Goal: Transaction & Acquisition: Purchase product/service

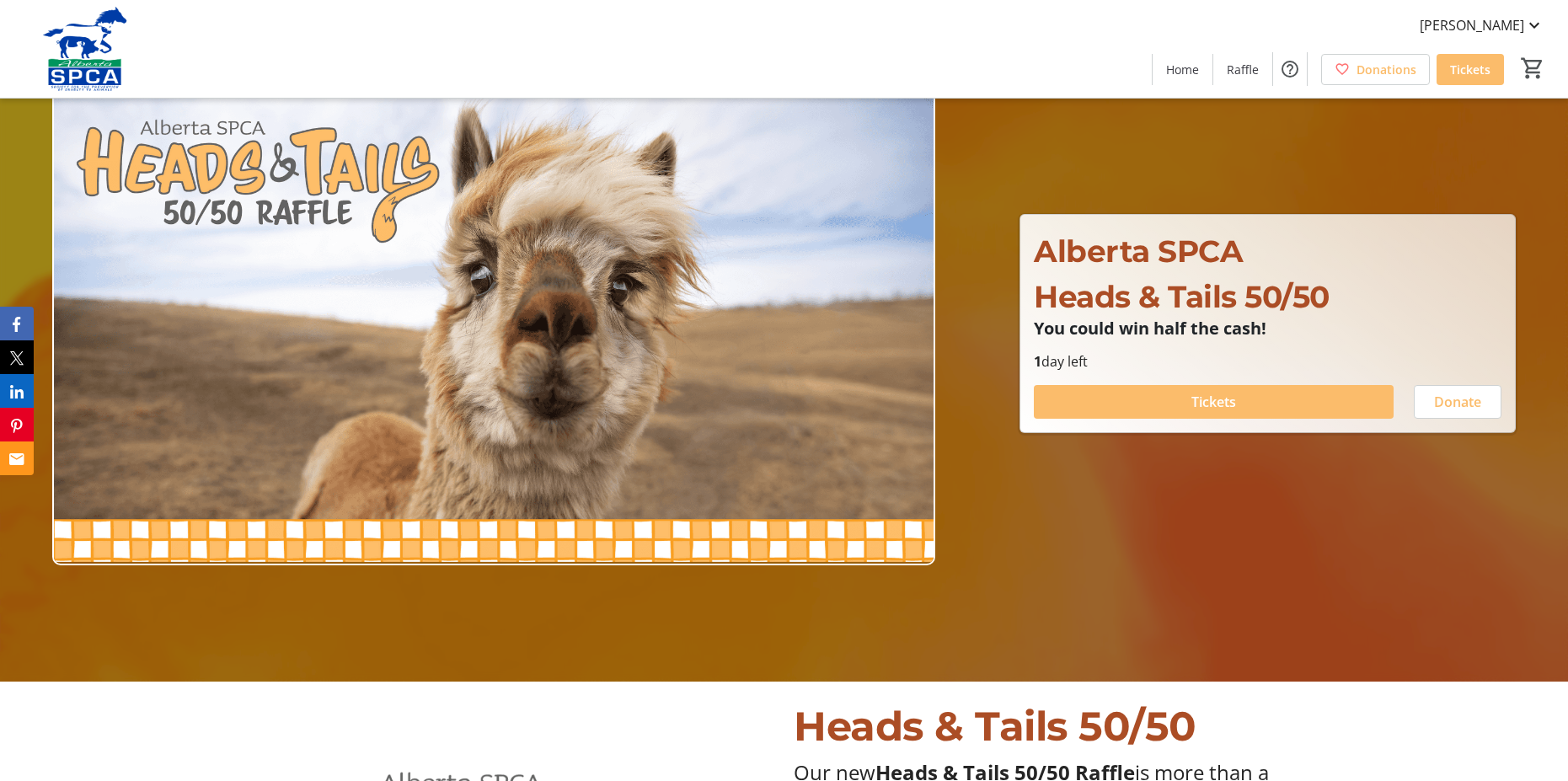
scroll to position [84, 0]
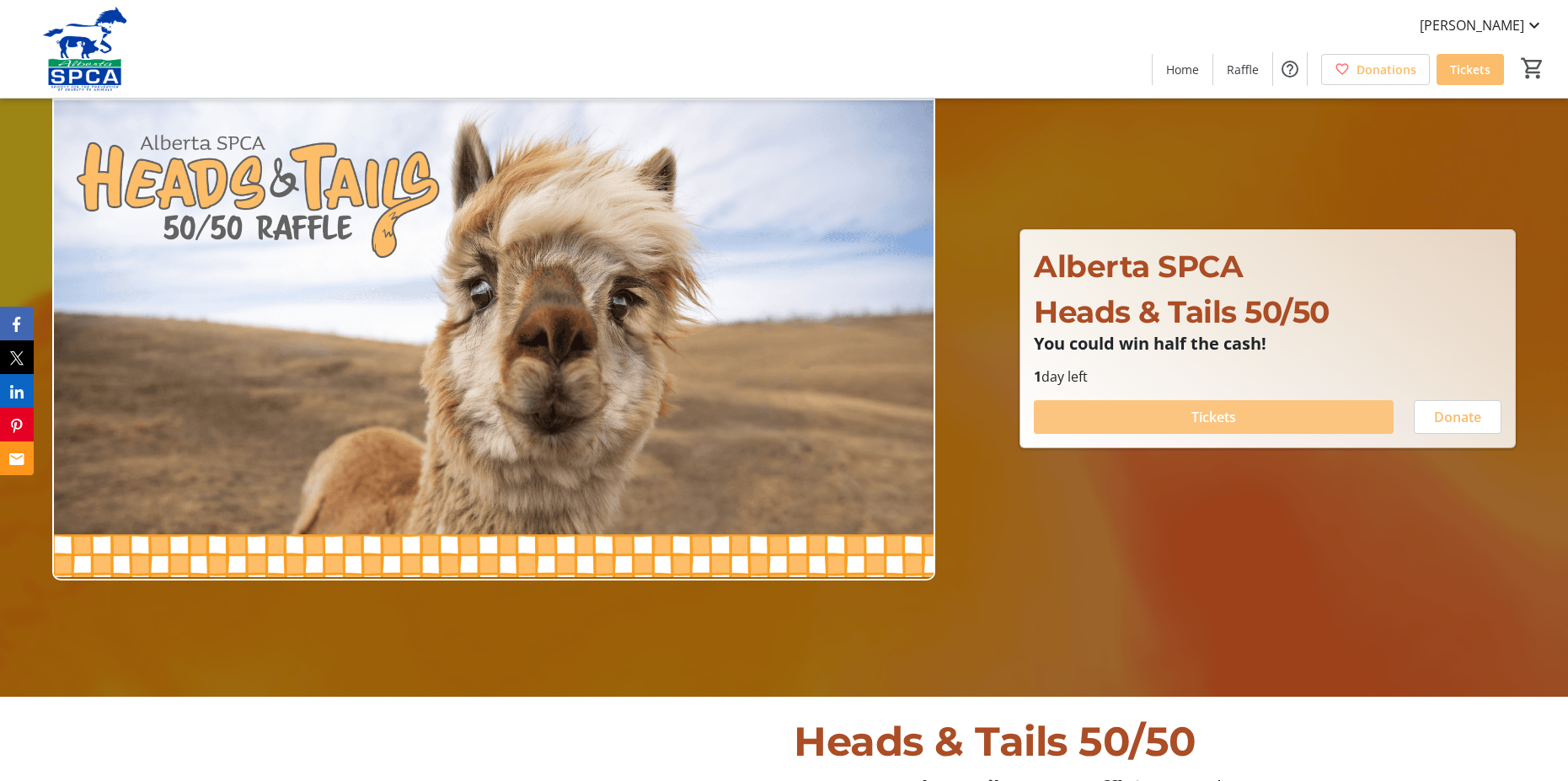
click at [1207, 412] on span "Tickets" at bounding box center [1214, 417] width 45 height 20
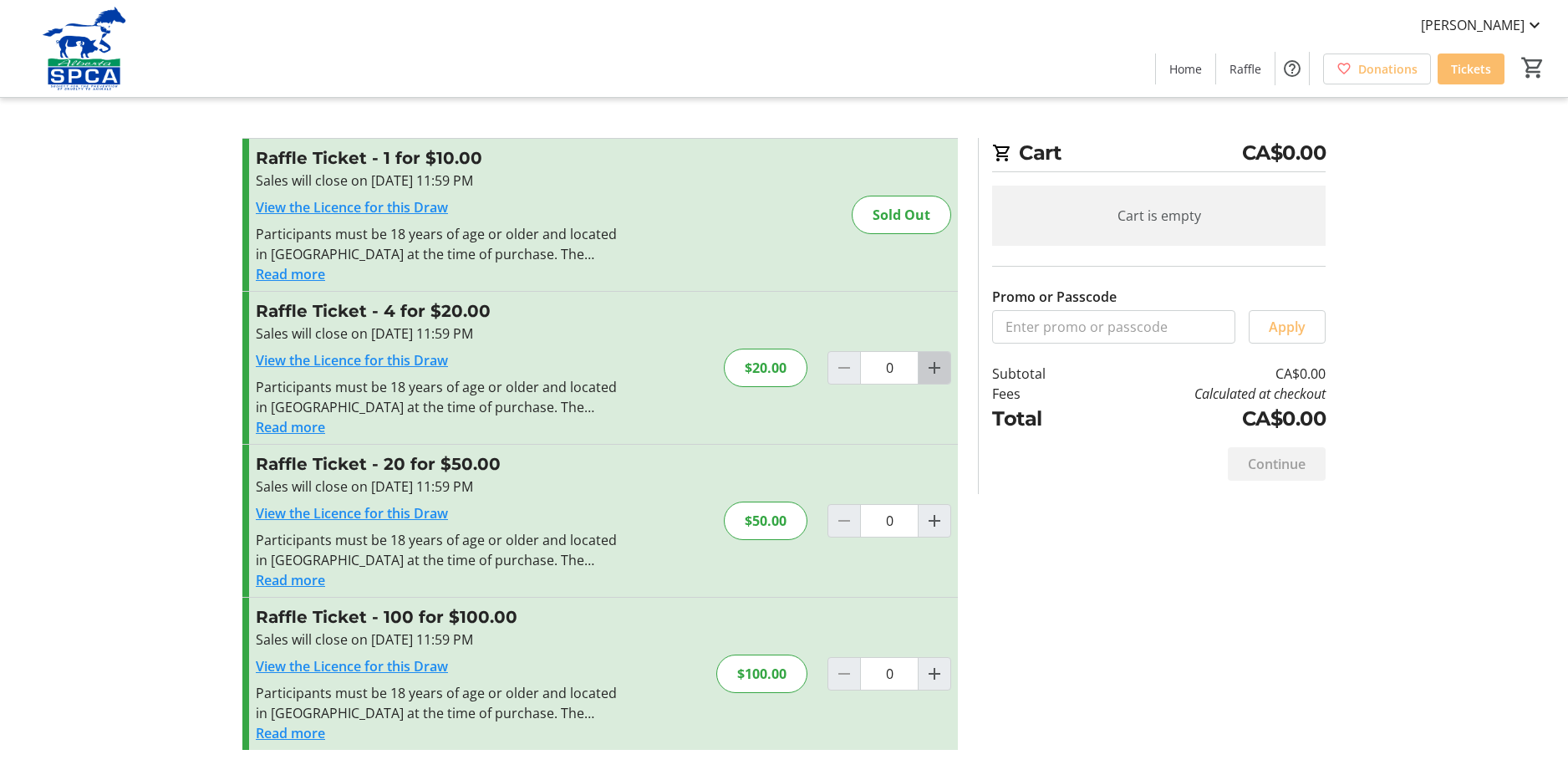
click at [935, 366] on mat-icon "Increment by one" at bounding box center [935, 368] width 20 height 20
type input "1"
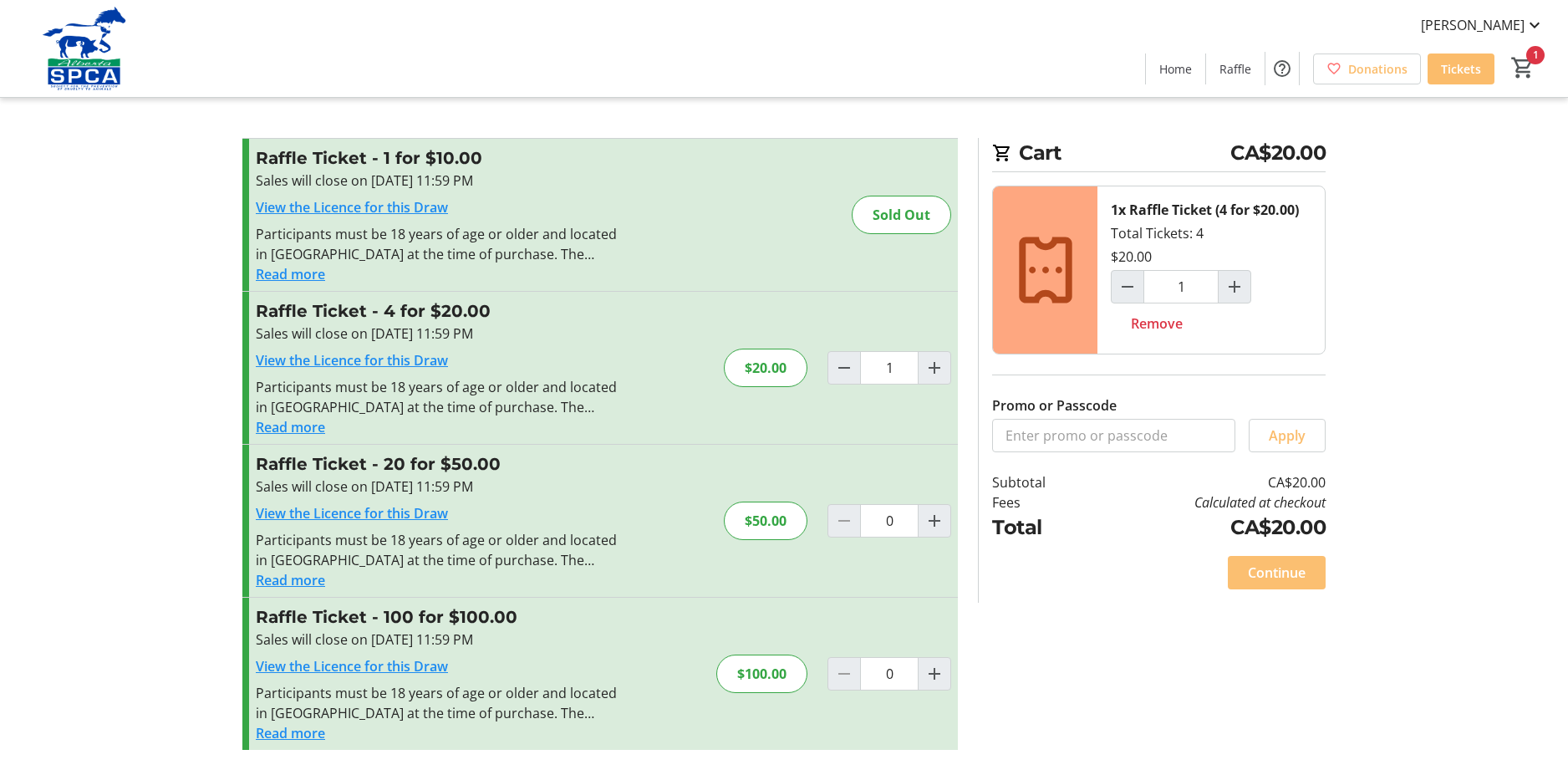
click at [1280, 566] on span "Continue" at bounding box center [1276, 573] width 57 height 20
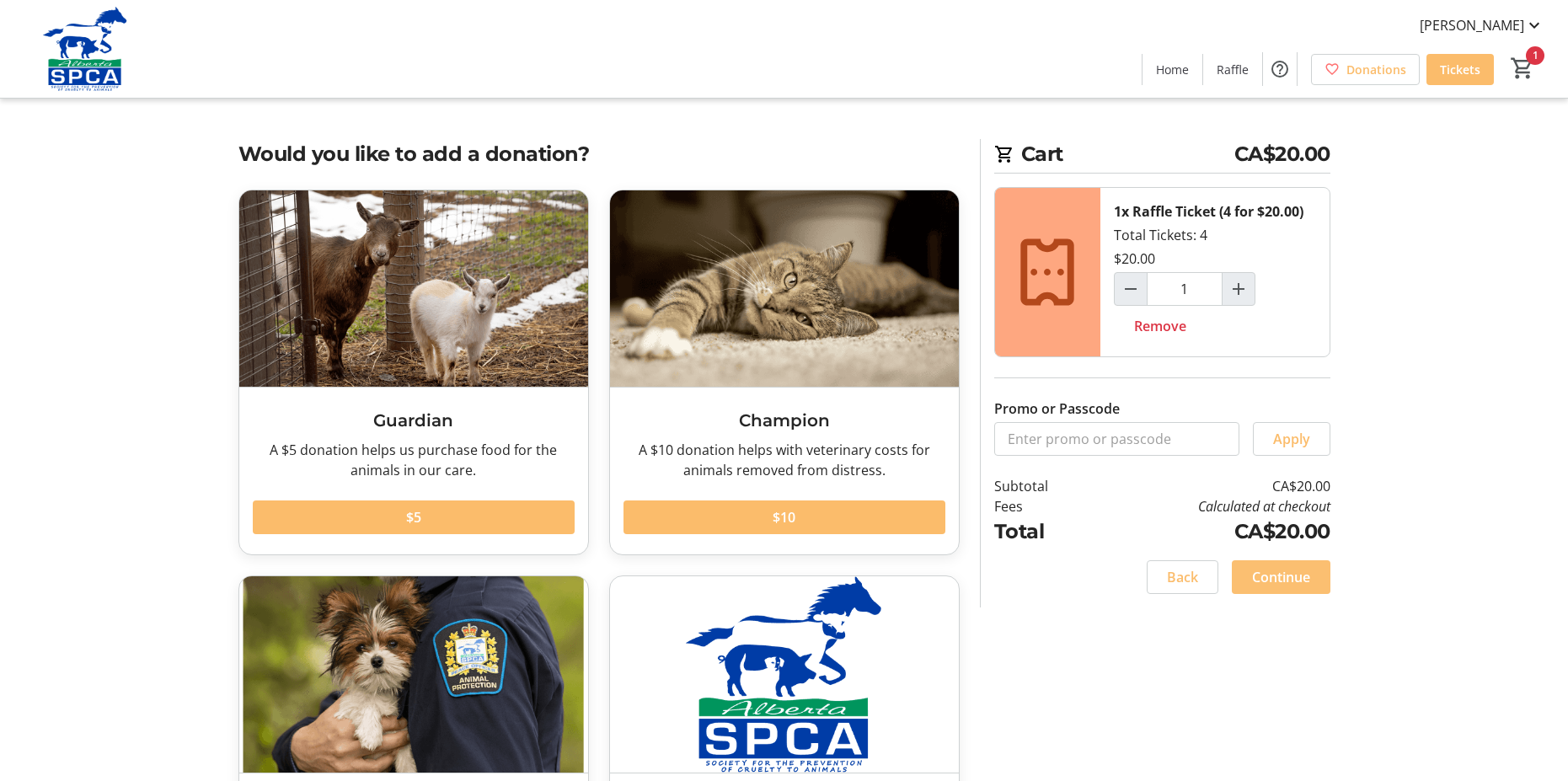
click at [1267, 569] on span "Continue" at bounding box center [1282, 577] width 58 height 20
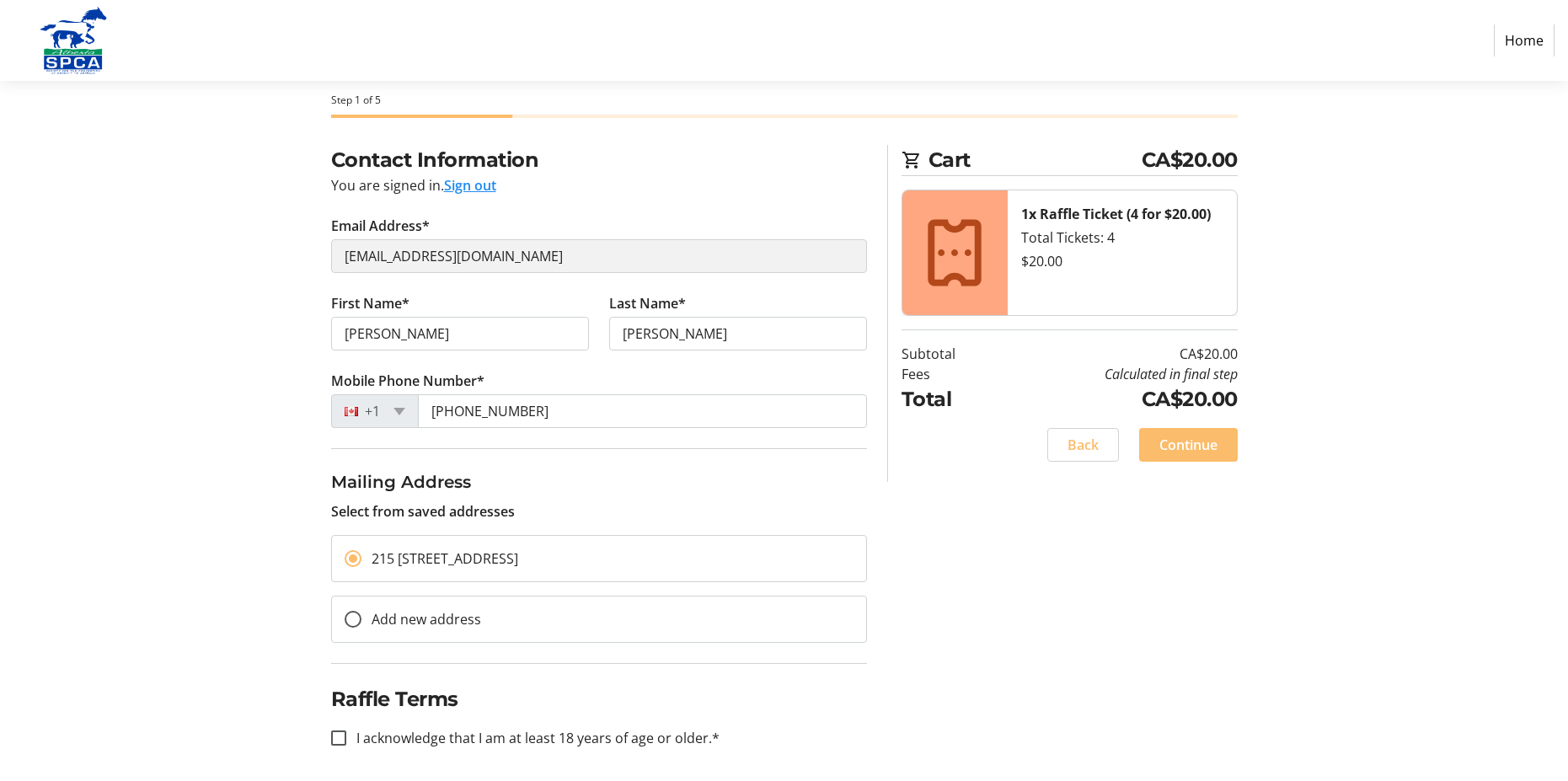
scroll to position [83, 0]
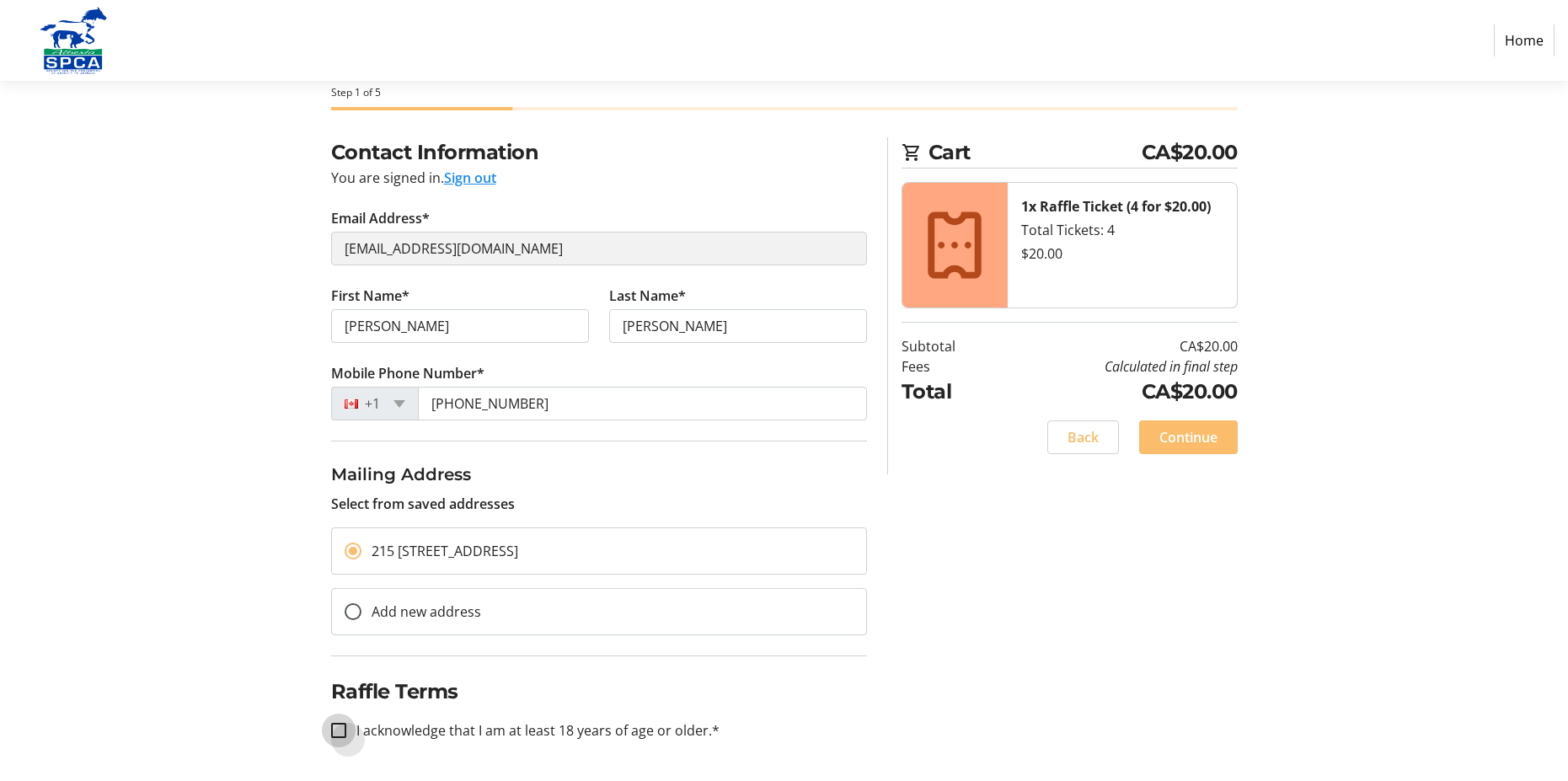
click at [337, 734] on input "I acknowledge that I am at least 18 years of age or older.*" at bounding box center [339, 731] width 15 height 15
checkbox input "true"
click at [1203, 432] on span "Continue" at bounding box center [1188, 438] width 58 height 20
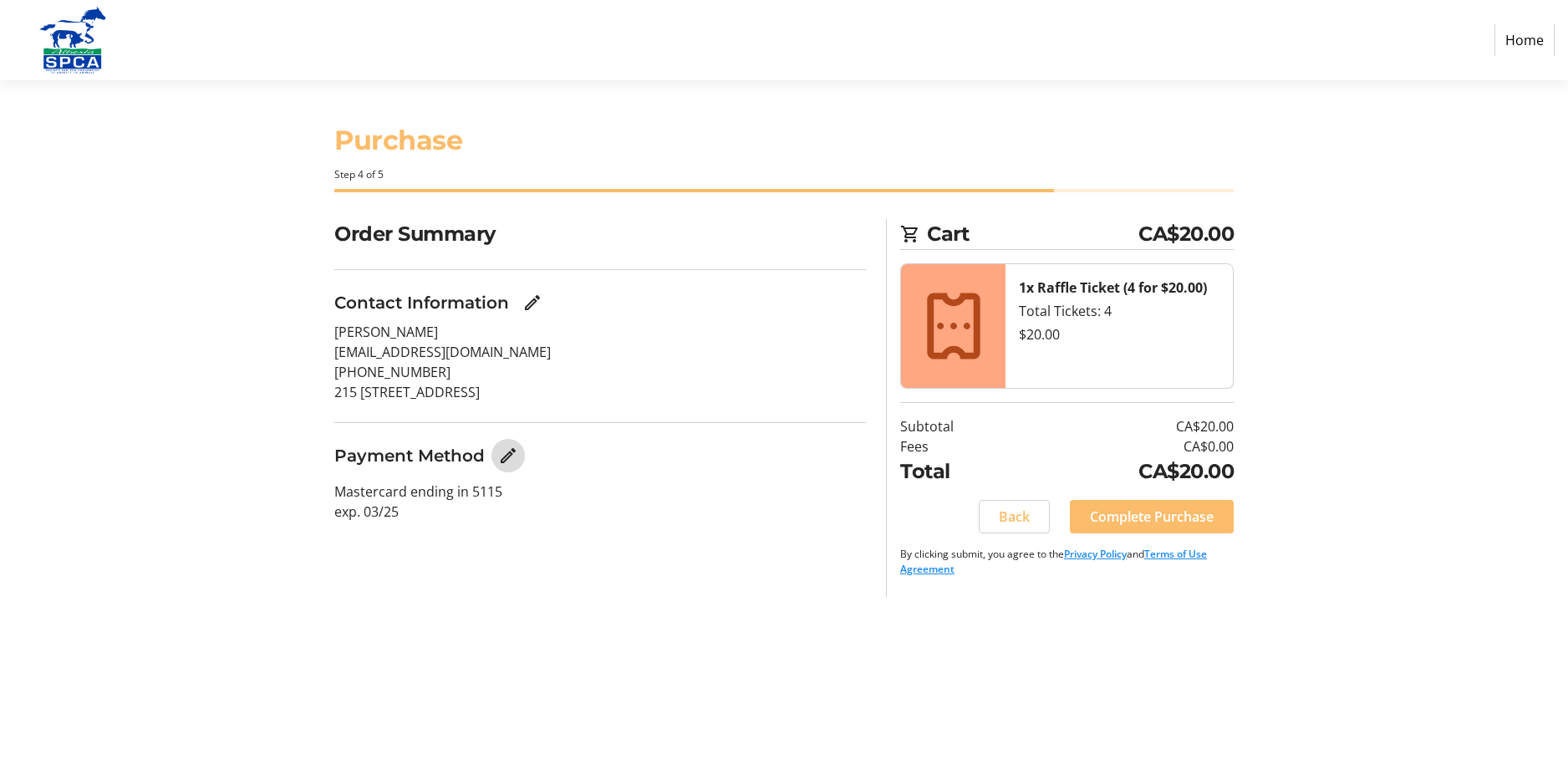
click at [506, 451] on mat-icon "Edit Payment Method" at bounding box center [508, 456] width 20 height 20
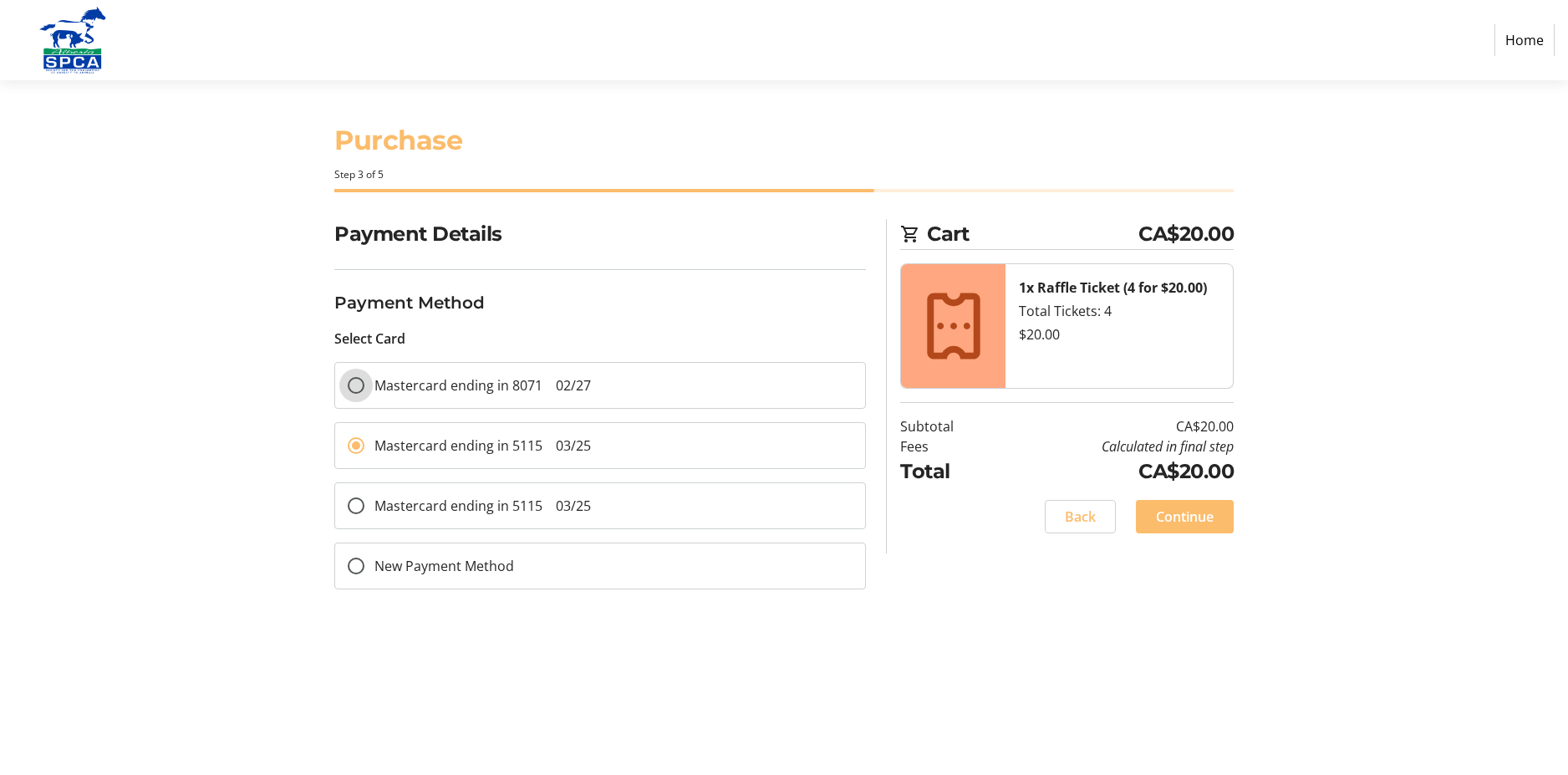
click at [358, 386] on input "Mastercard ending in 8071 02/27" at bounding box center [357, 385] width 17 height 17
radio input "true"
click at [1191, 506] on span at bounding box center [1185, 517] width 98 height 40
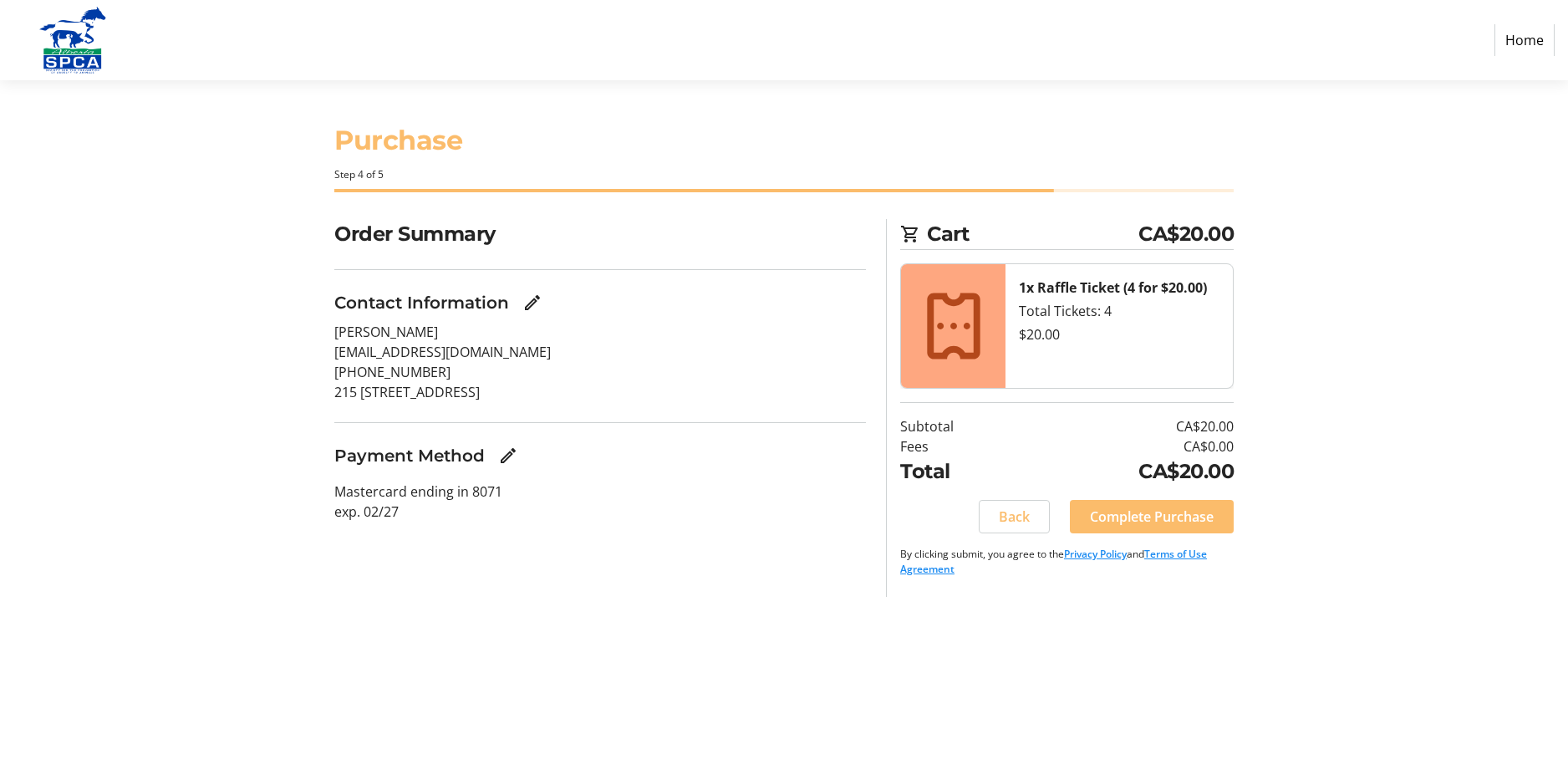
click at [1191, 506] on span at bounding box center [1152, 517] width 164 height 40
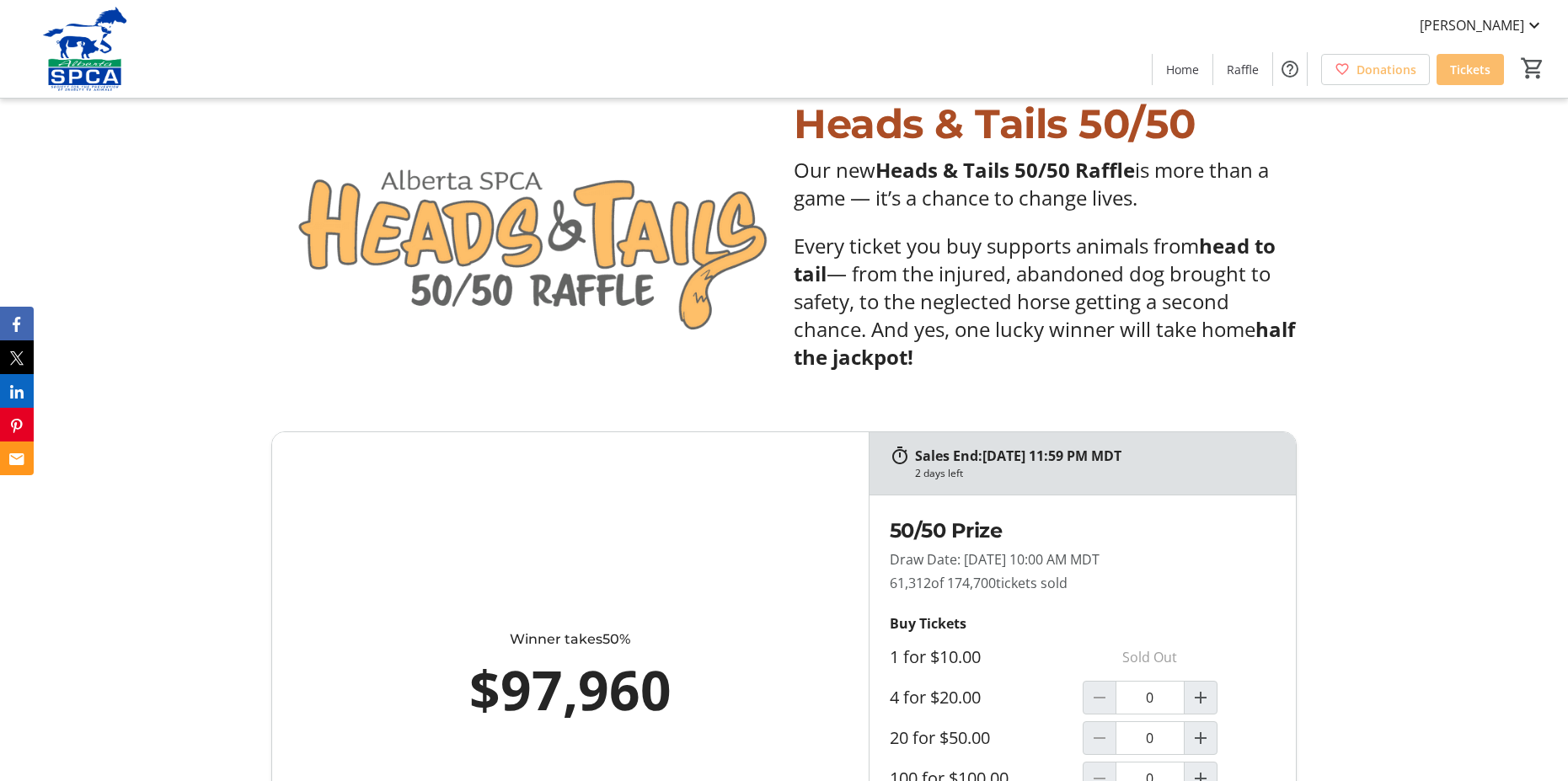
scroll to position [168, 0]
